Goal: Information Seeking & Learning: Learn about a topic

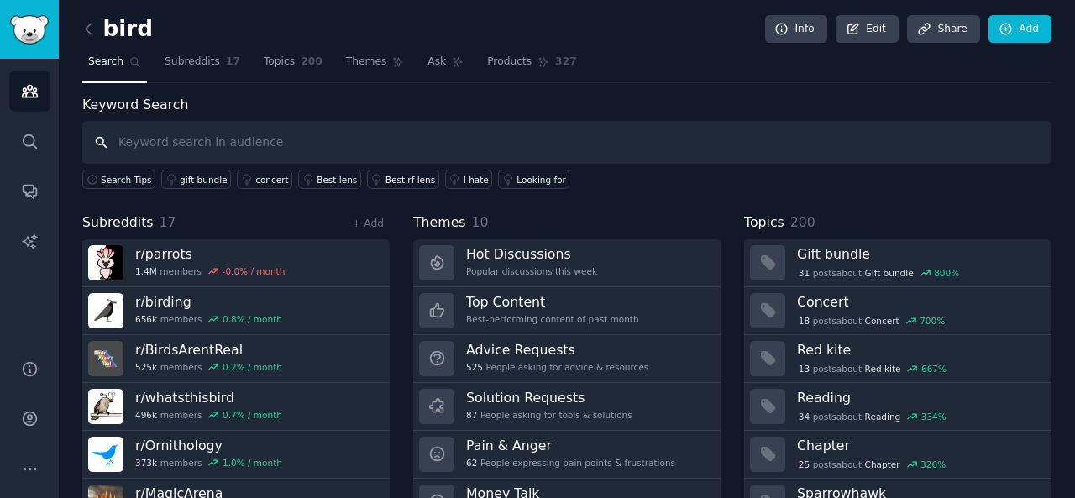
scroll to position [77, 0]
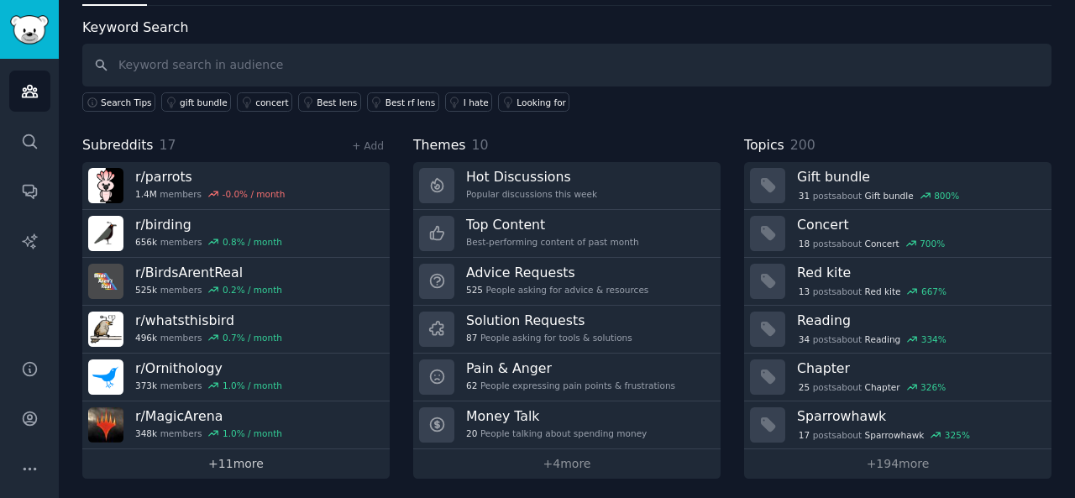
click at [195, 469] on link "+ 11 more" at bounding box center [236, 463] width 308 height 29
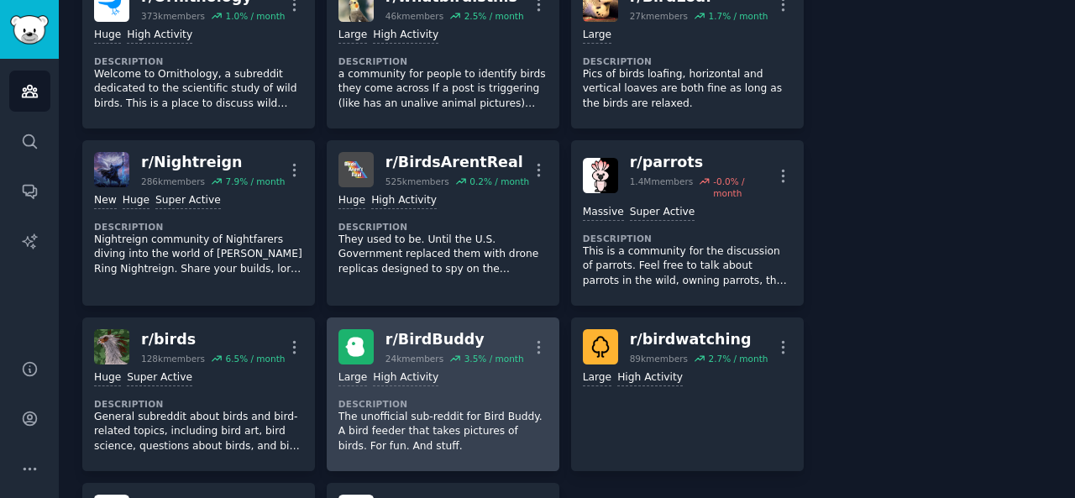
scroll to position [504, 0]
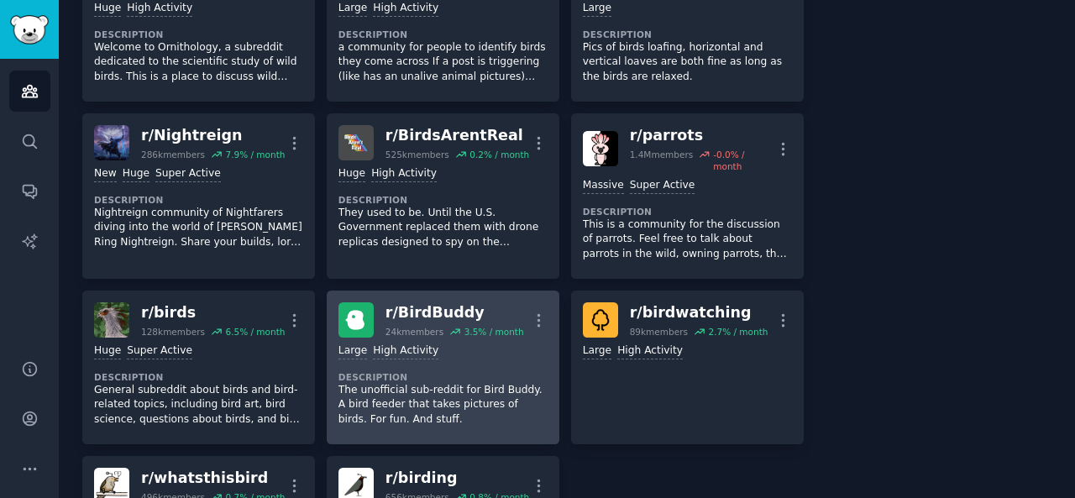
click at [450, 312] on div "r/ BirdBuddy" at bounding box center [455, 312] width 139 height 21
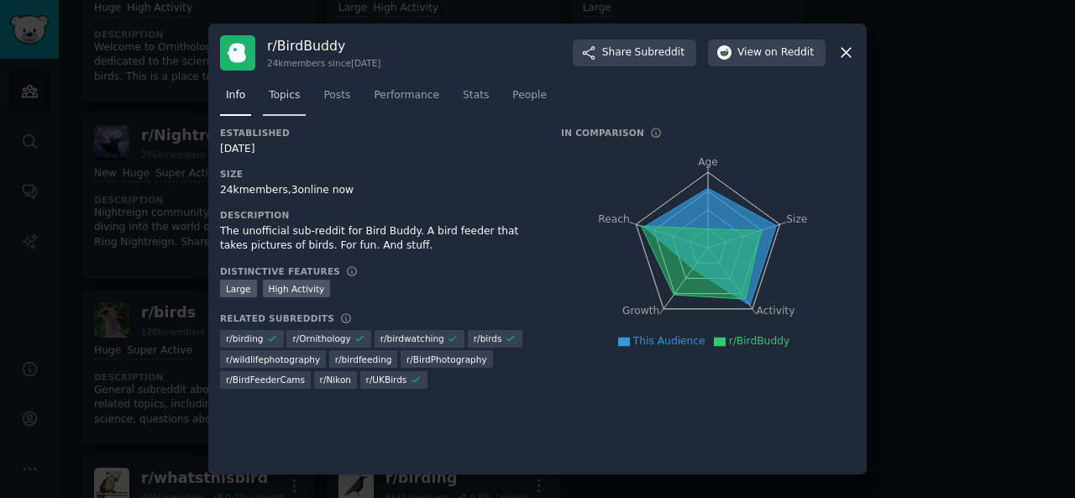
click at [274, 107] on link "Topics" at bounding box center [284, 99] width 43 height 34
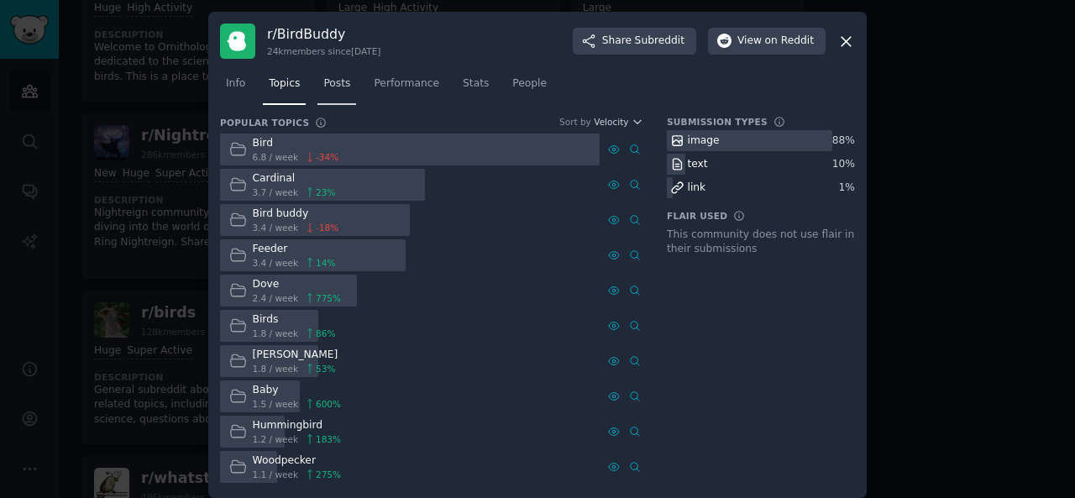
click at [337, 102] on link "Posts" at bounding box center [337, 88] width 39 height 34
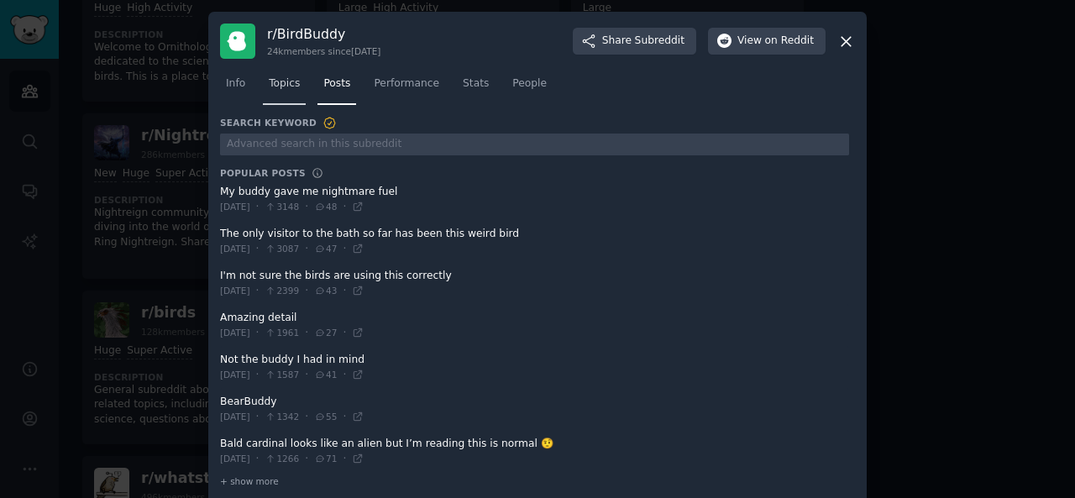
click at [287, 95] on link "Topics" at bounding box center [284, 88] width 43 height 34
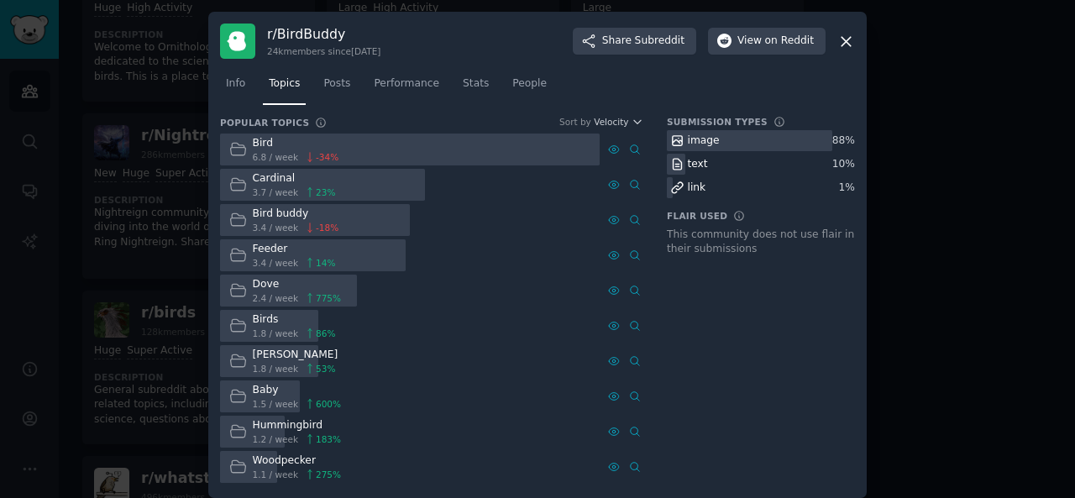
click at [843, 39] on icon at bounding box center [846, 41] width 9 height 9
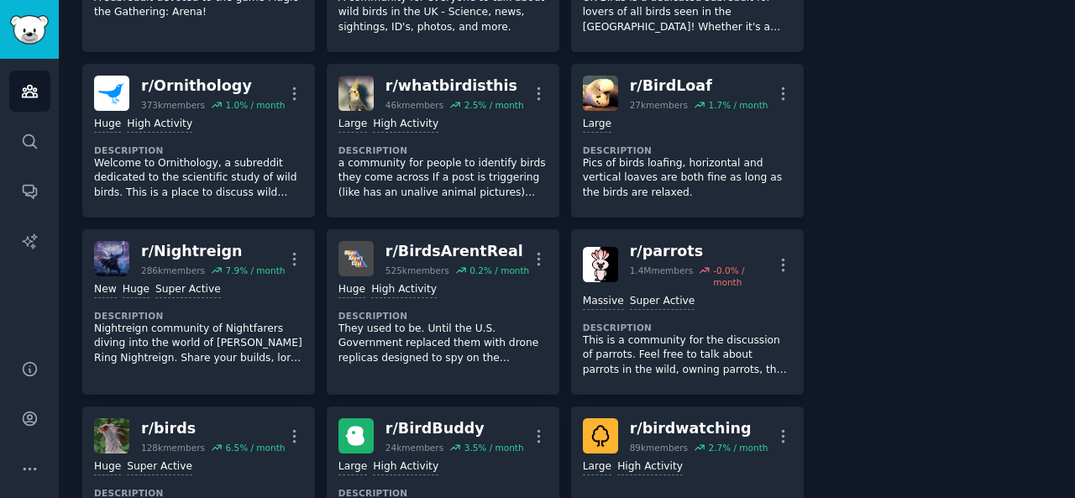
scroll to position [504, 0]
